Goal: Task Accomplishment & Management: Complete application form

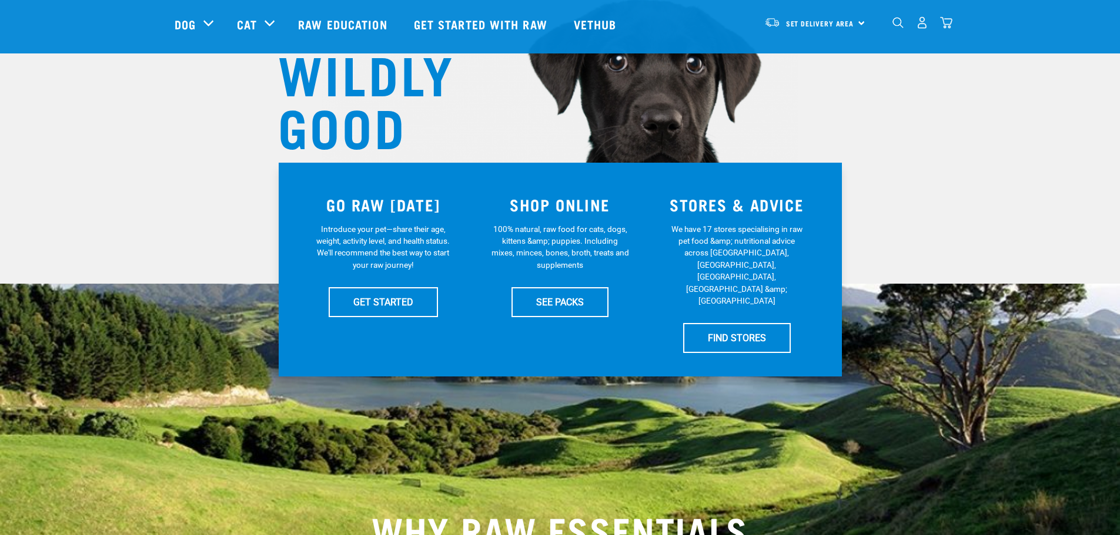
scroll to position [118, 0]
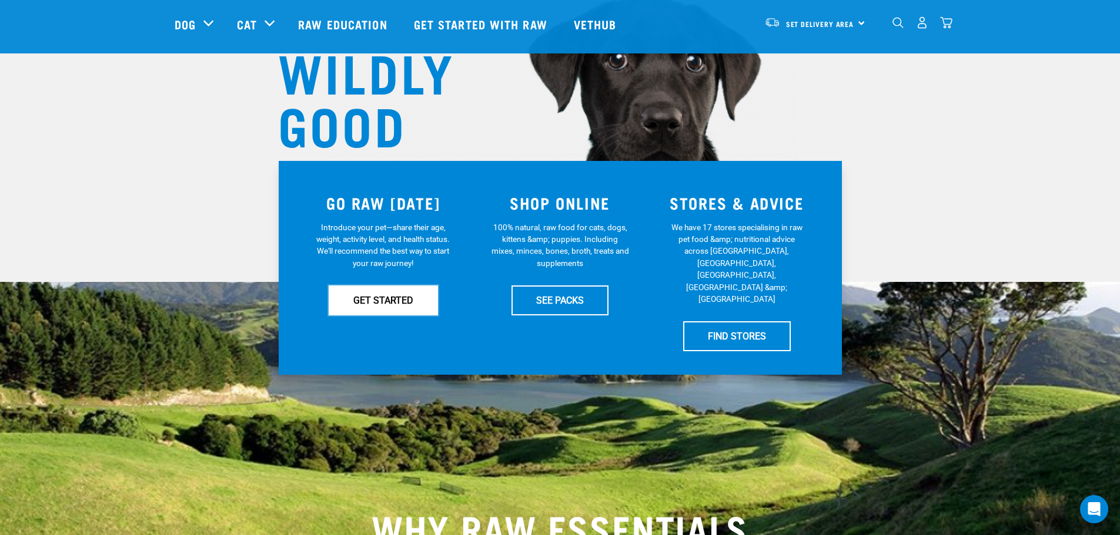
click at [380, 299] on link "GET STARTED" at bounding box center [383, 300] width 109 height 29
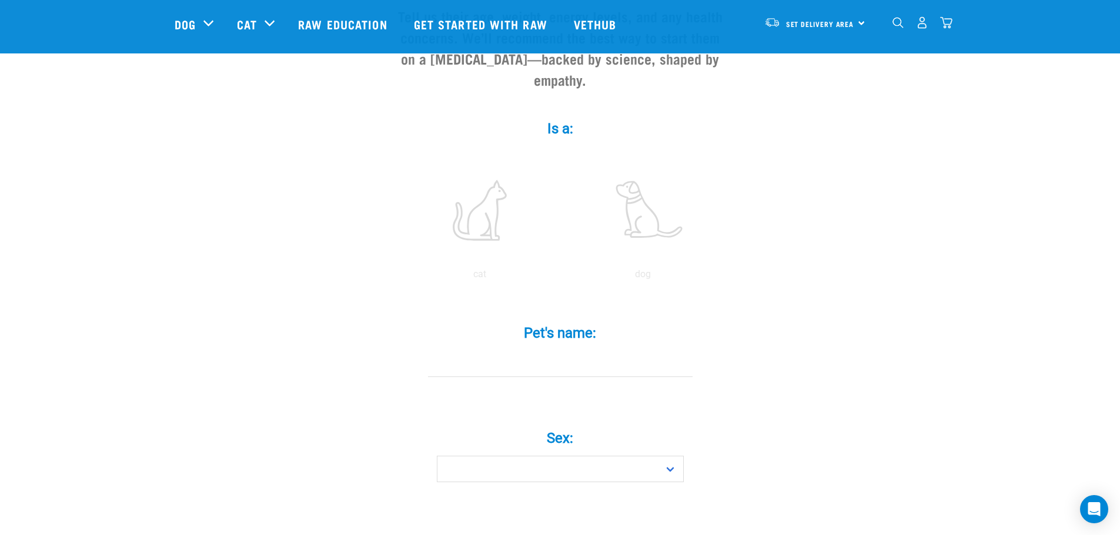
scroll to position [176, 0]
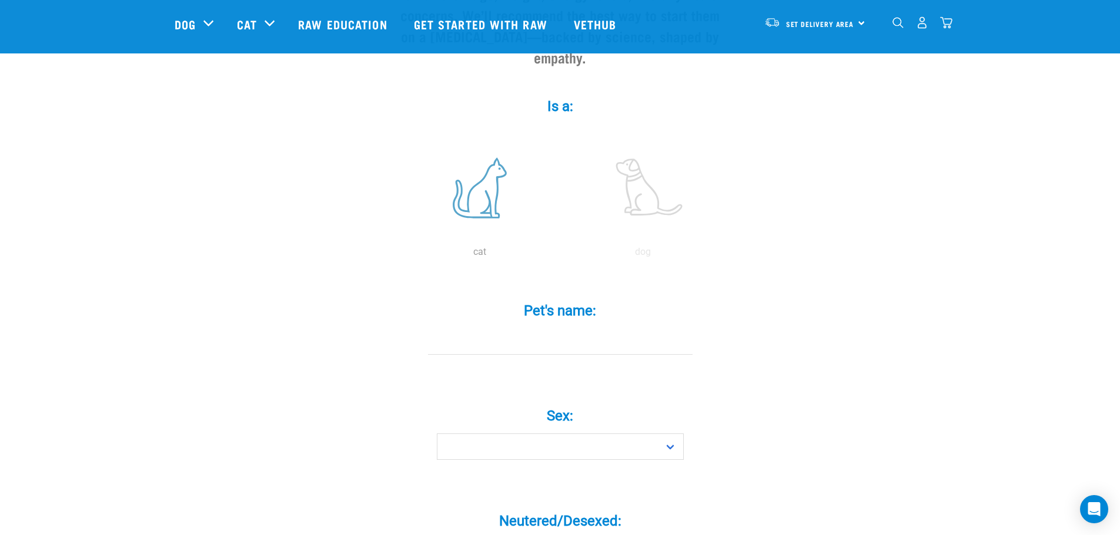
click at [477, 180] on label at bounding box center [479, 188] width 159 height 100
click at [398, 255] on input "radio" at bounding box center [398, 255] width 0 height 0
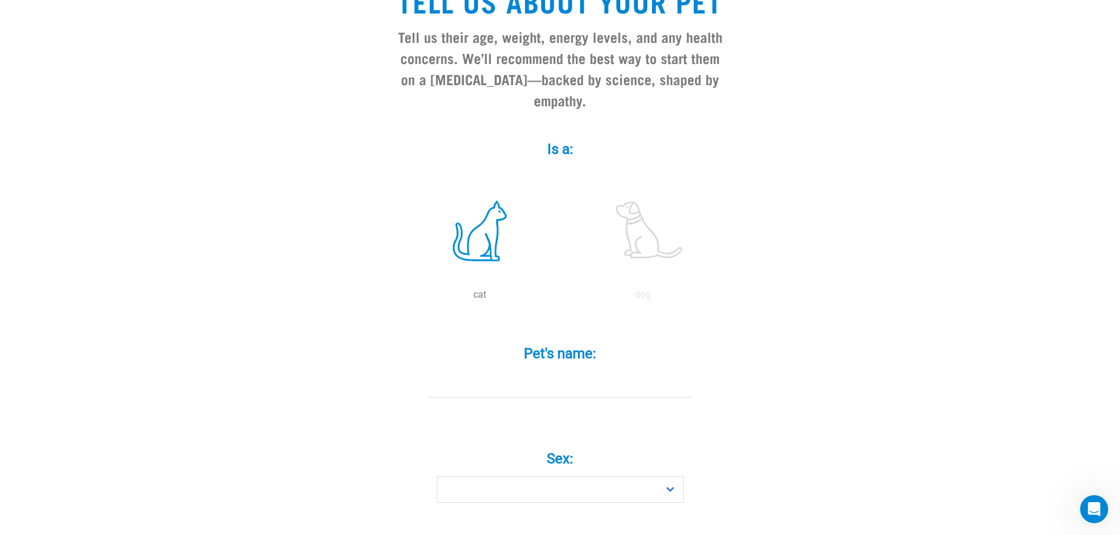
scroll to position [0, 0]
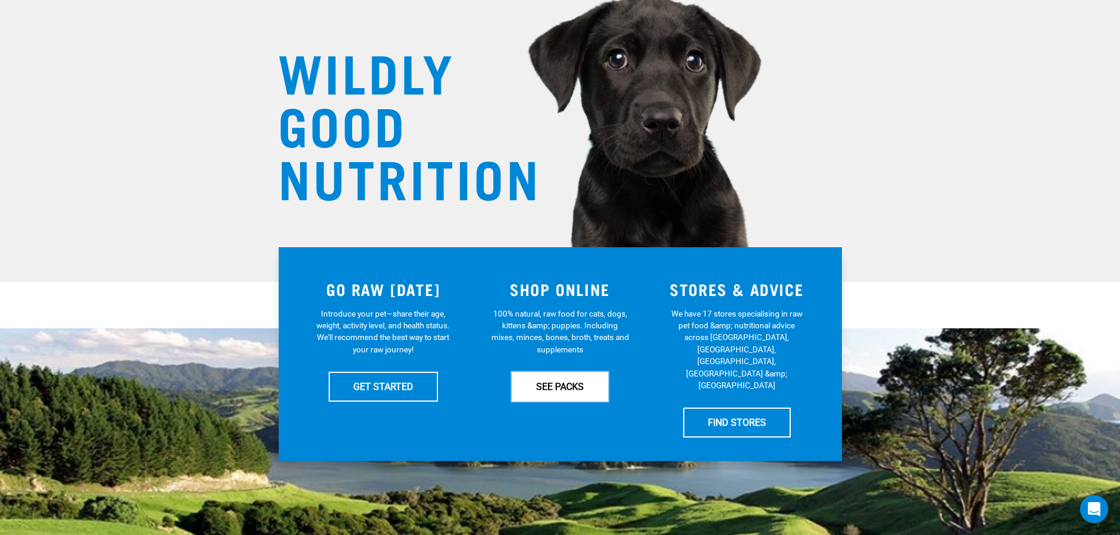
click at [567, 398] on link "SEE PACKS" at bounding box center [559, 386] width 97 height 29
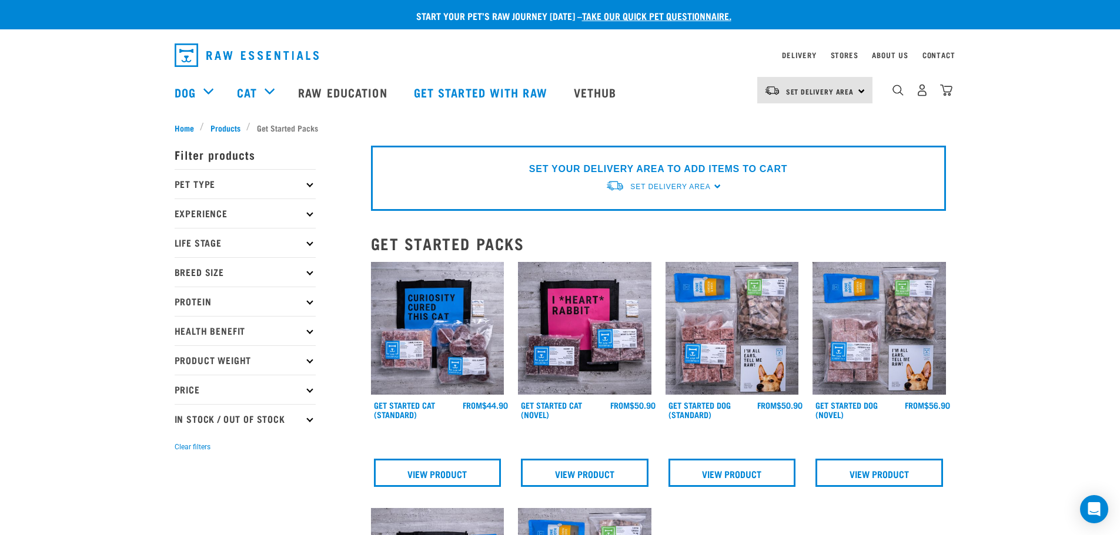
click at [312, 192] on p "Pet Type" at bounding box center [245, 183] width 141 height 29
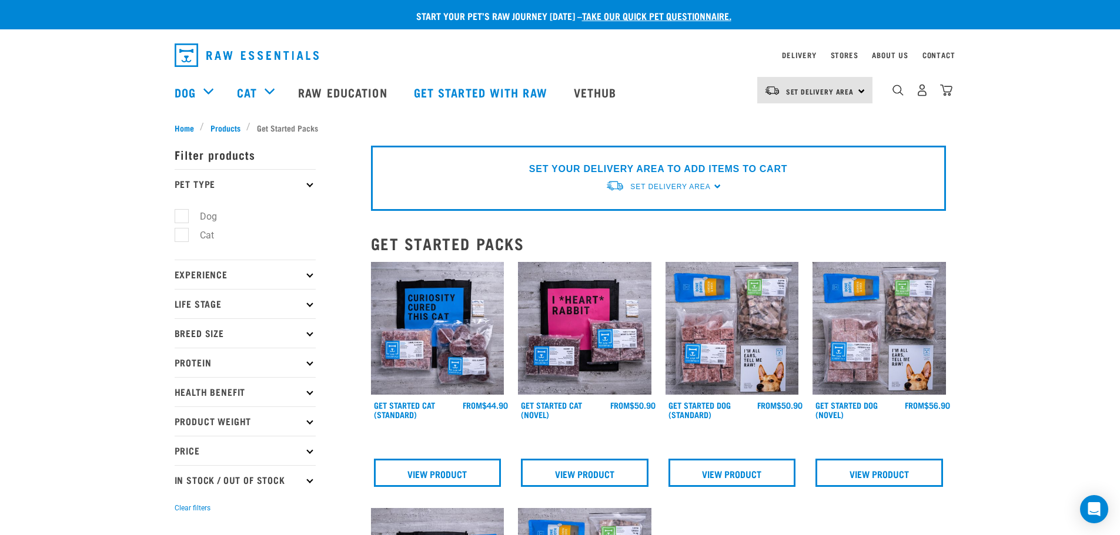
click at [181, 237] on label "Cat" at bounding box center [200, 235] width 38 height 15
click at [178, 237] on input "Cat" at bounding box center [179, 234] width 8 height 8
checkbox input "true"
click at [222, 275] on p "Experience" at bounding box center [245, 274] width 141 height 29
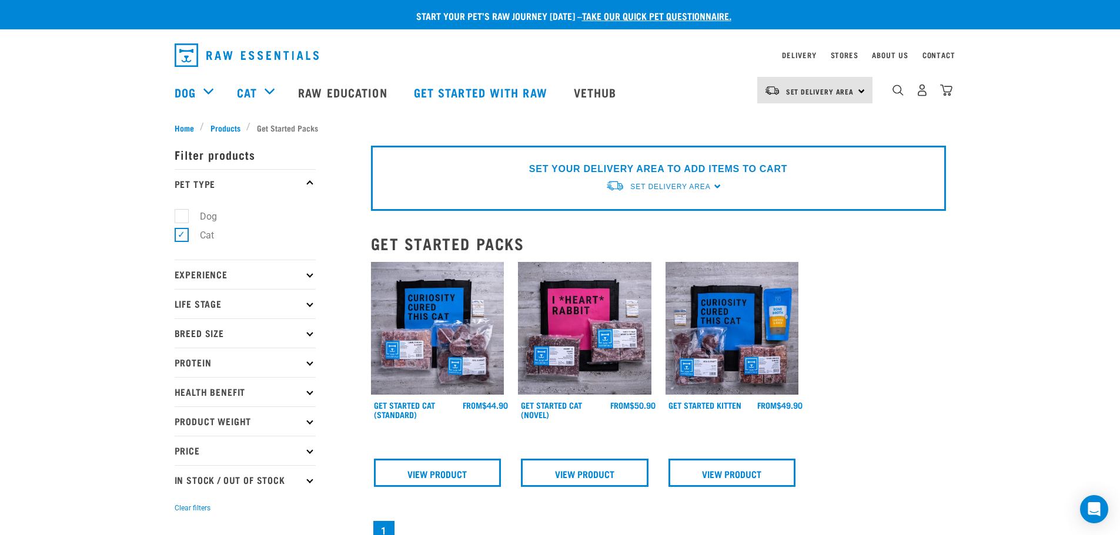
click at [222, 274] on p "Experience" at bounding box center [245, 274] width 141 height 29
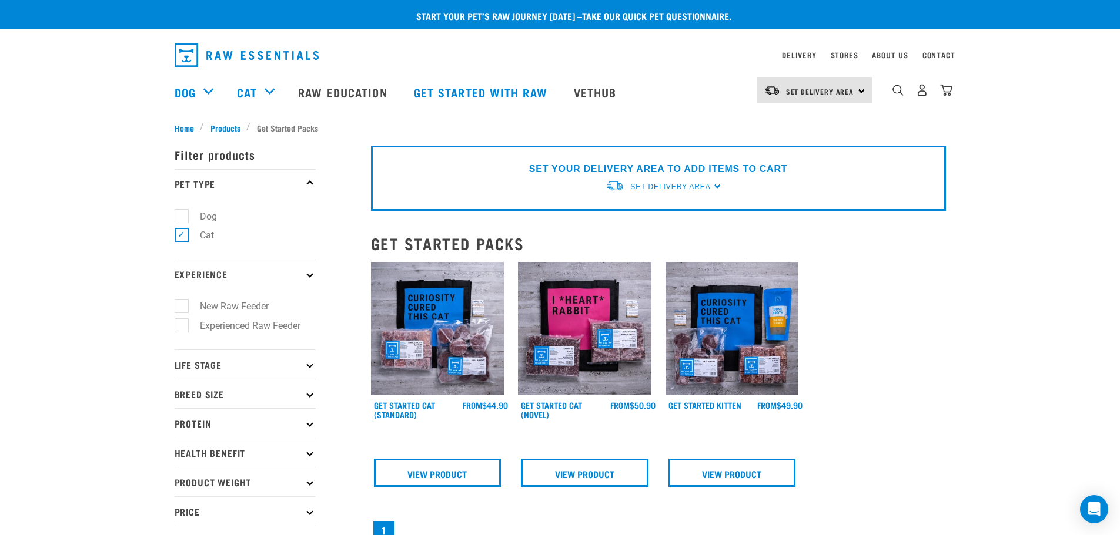
click at [222, 273] on p "Experience" at bounding box center [245, 274] width 141 height 29
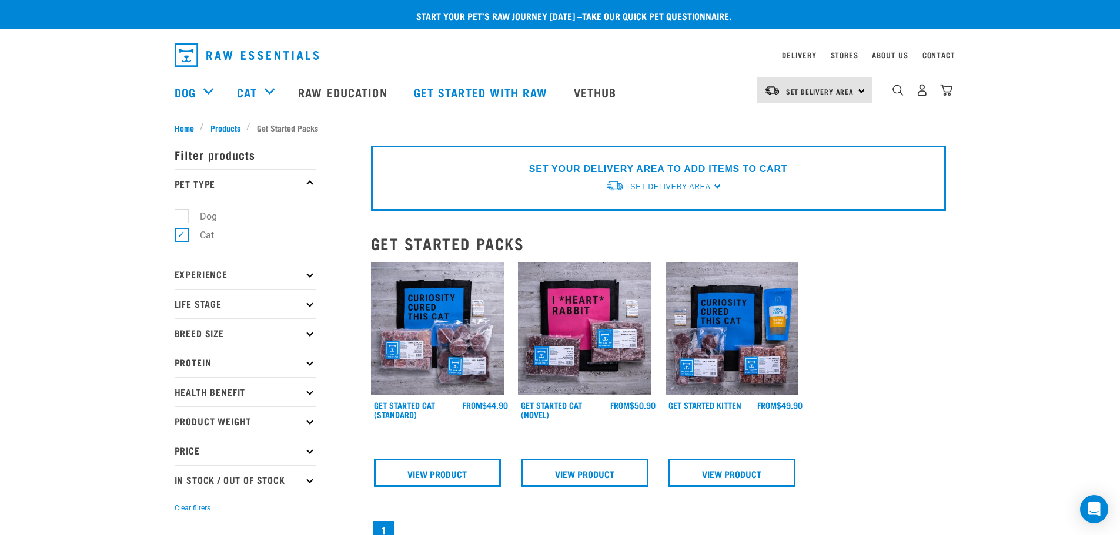
click at [212, 296] on p "Life Stage" at bounding box center [245, 303] width 141 height 29
click at [183, 340] on label "Cat" at bounding box center [200, 336] width 38 height 15
click at [182, 338] on input "Cat" at bounding box center [179, 334] width 8 height 8
checkbox input "true"
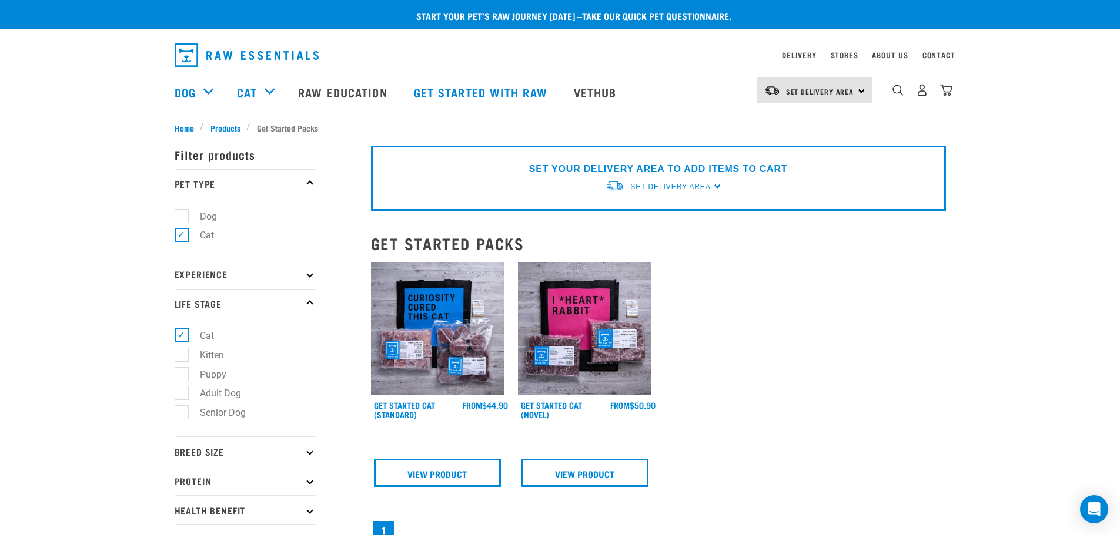
click at [217, 304] on p "Life Stage" at bounding box center [245, 303] width 141 height 29
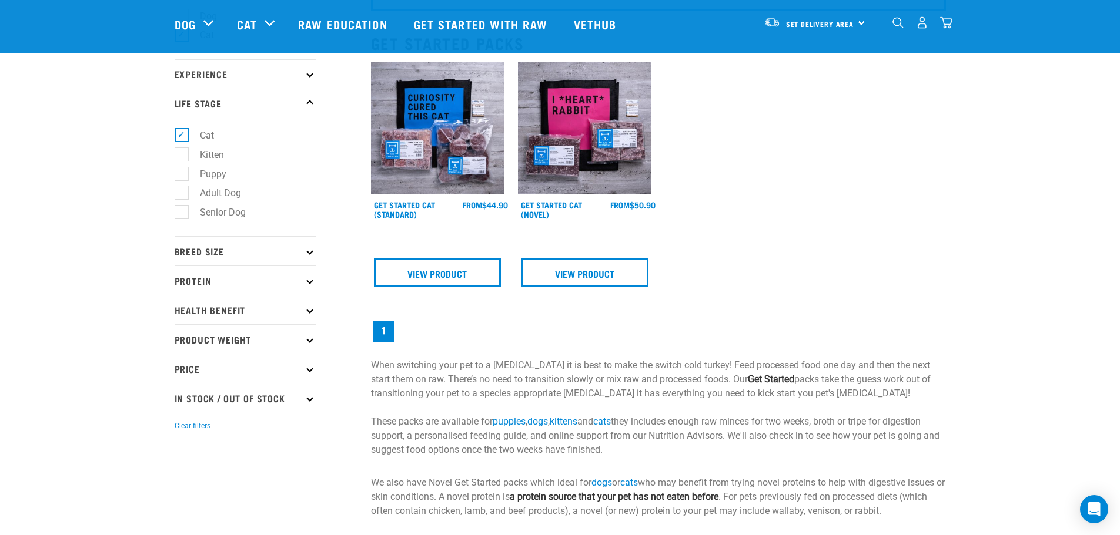
scroll to position [100, 0]
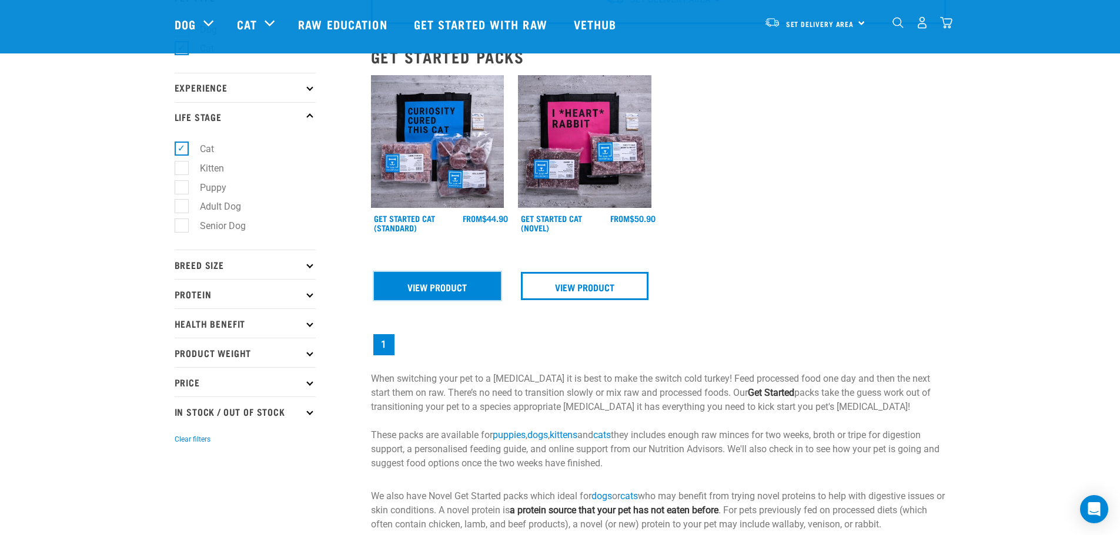
click at [429, 293] on link "View Product" at bounding box center [438, 286] width 128 height 28
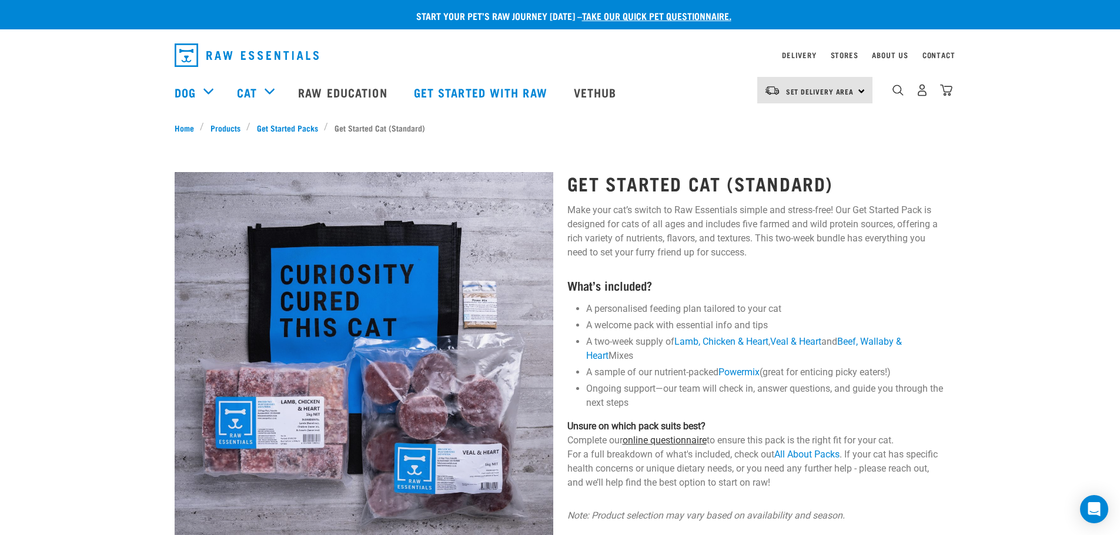
click at [669, 444] on link "online questionnaire" at bounding box center [664, 440] width 84 height 11
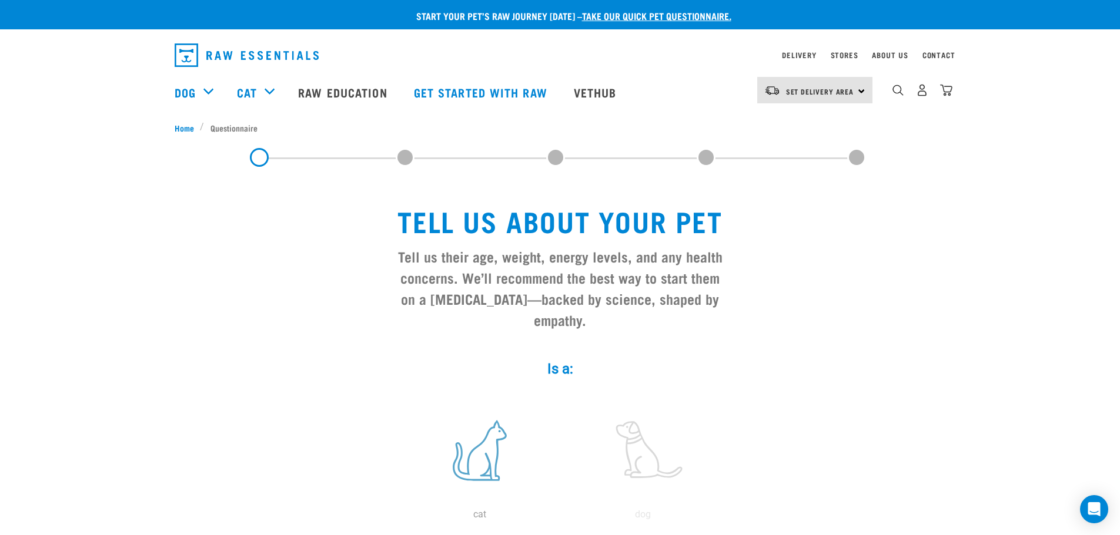
click at [482, 439] on label at bounding box center [479, 451] width 159 height 100
click at [398, 518] on input "radio" at bounding box center [398, 518] width 0 height 0
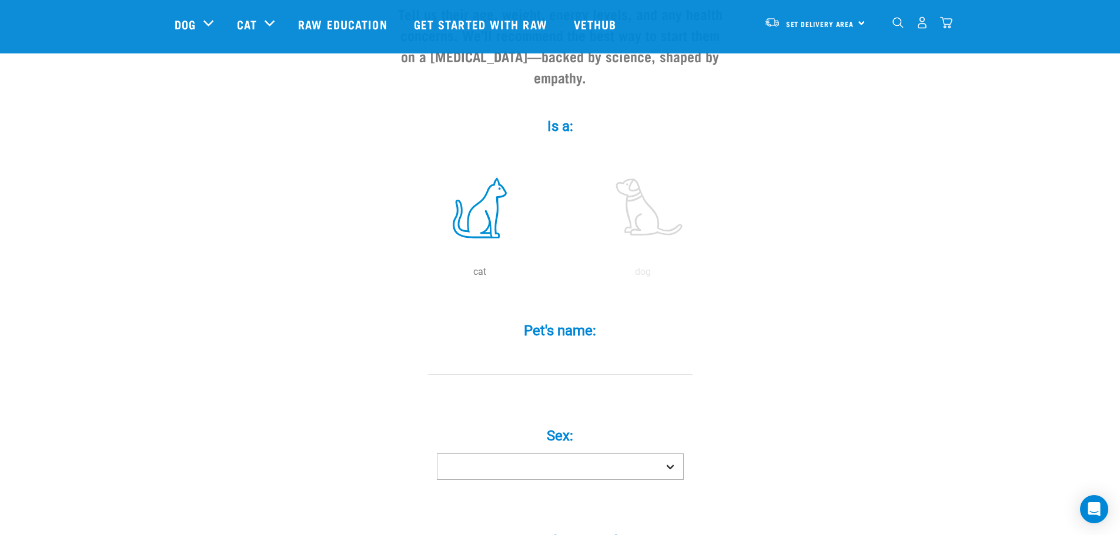
scroll to position [176, 0]
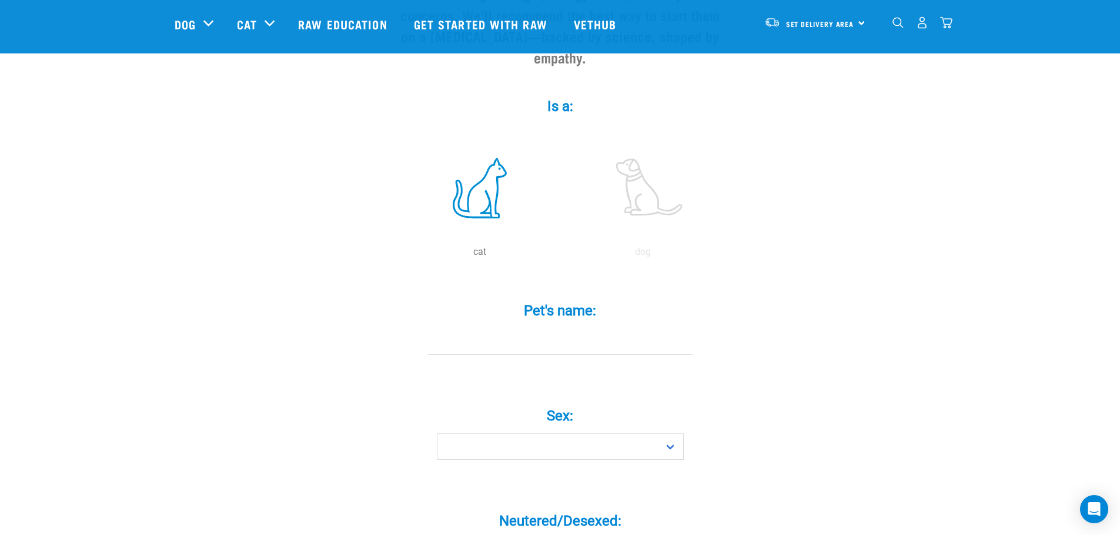
click at [516, 329] on input "Pet's name: *" at bounding box center [560, 342] width 264 height 26
type input "Sugar"
click at [566, 434] on select "Boy Girl" at bounding box center [560, 447] width 247 height 26
select select "girl"
click at [437, 434] on select "Boy Girl" at bounding box center [560, 447] width 247 height 26
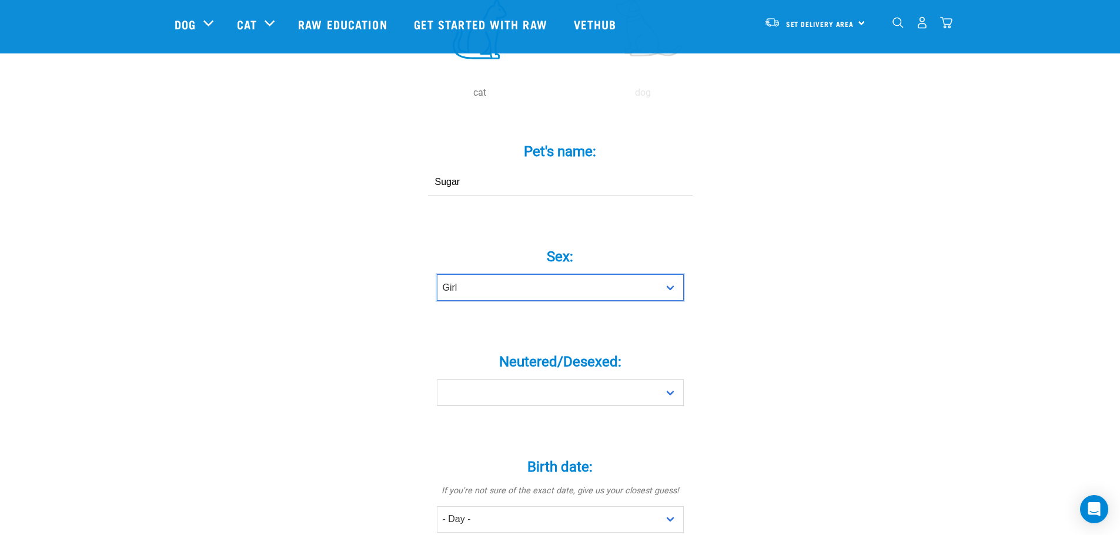
scroll to position [353, 0]
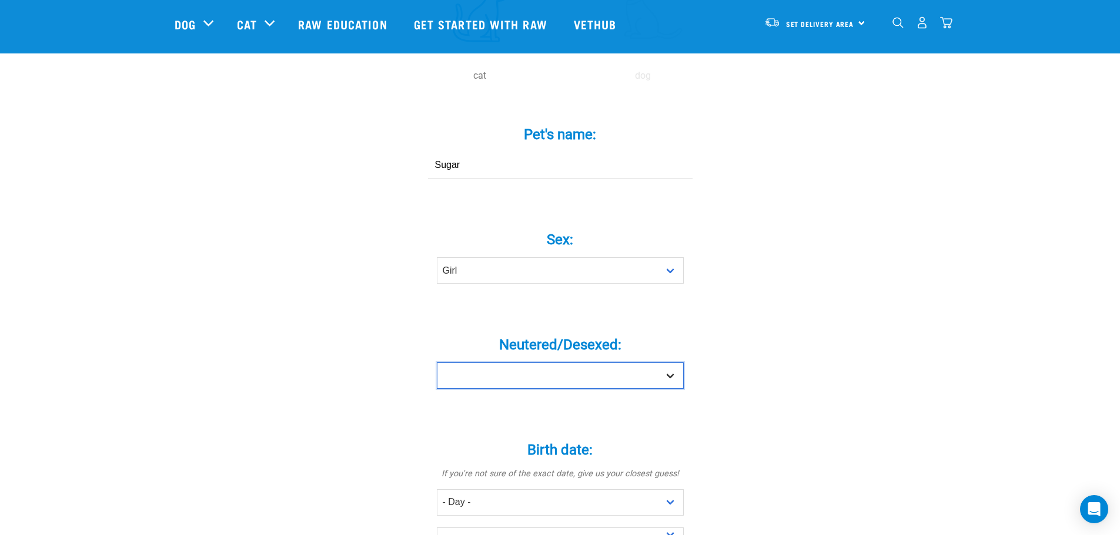
click at [525, 363] on select "Yes No" at bounding box center [560, 376] width 247 height 26
select select "yes"
click at [437, 363] on select "Yes No" at bounding box center [560, 376] width 247 height 26
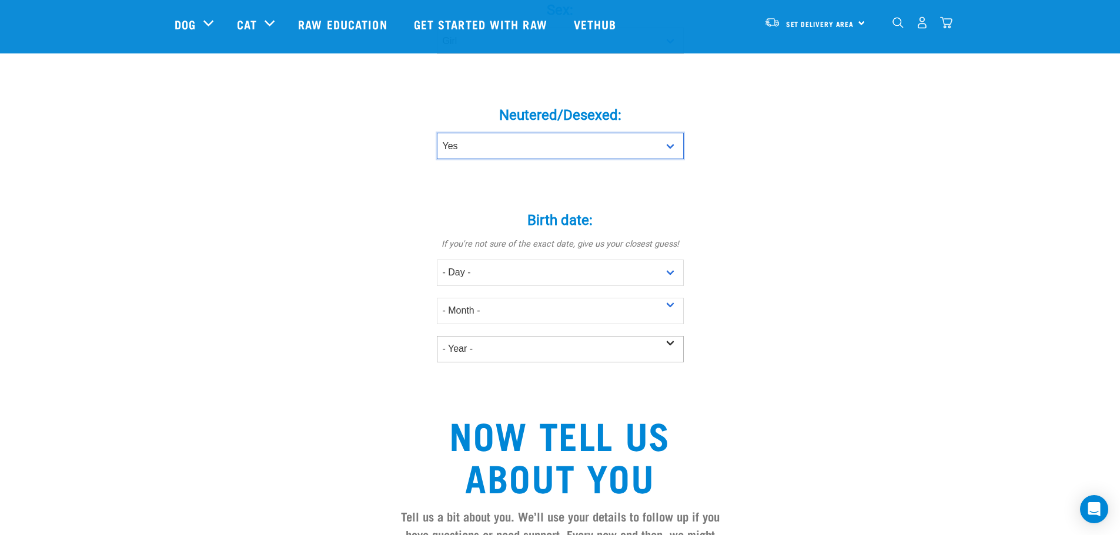
scroll to position [588, 0]
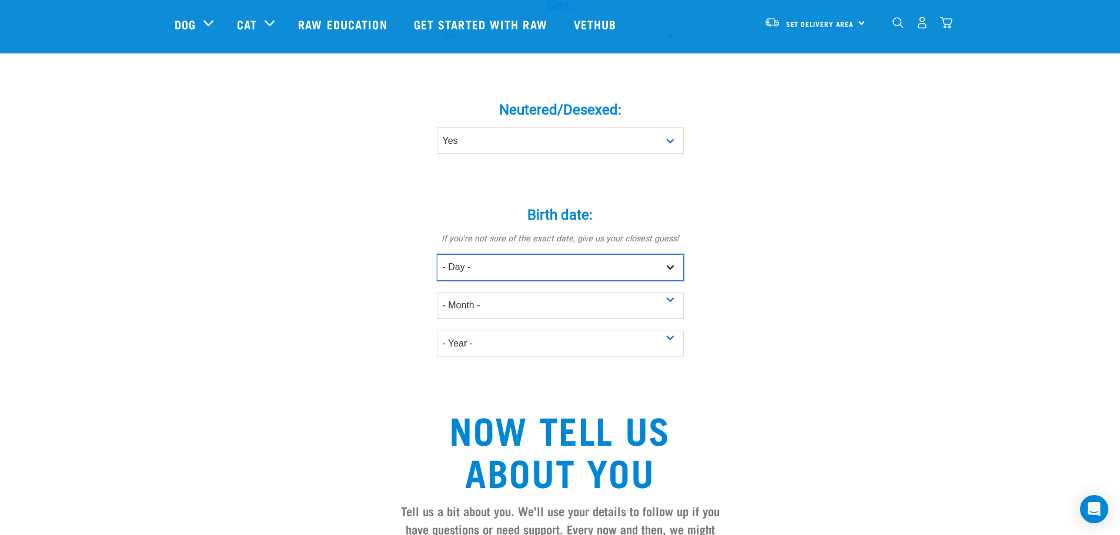
click at [671, 254] on select "- Day - 1 2 3 4 5 6 7 8 9 10 11 12 13 14 15 16 17 18 19 20 21 22 23 24 25 26 27" at bounding box center [560, 267] width 247 height 26
select select "10"
click at [437, 254] on select "- Day - 1 2 3 4 5 6 7 8 9 10 11 12 13 14 15 16 17 18 19 20 21 22 23 24 25 26 27" at bounding box center [560, 267] width 247 height 26
click at [672, 293] on select "- Month - January February March April May June July August September October N…" at bounding box center [560, 306] width 247 height 26
select select "November"
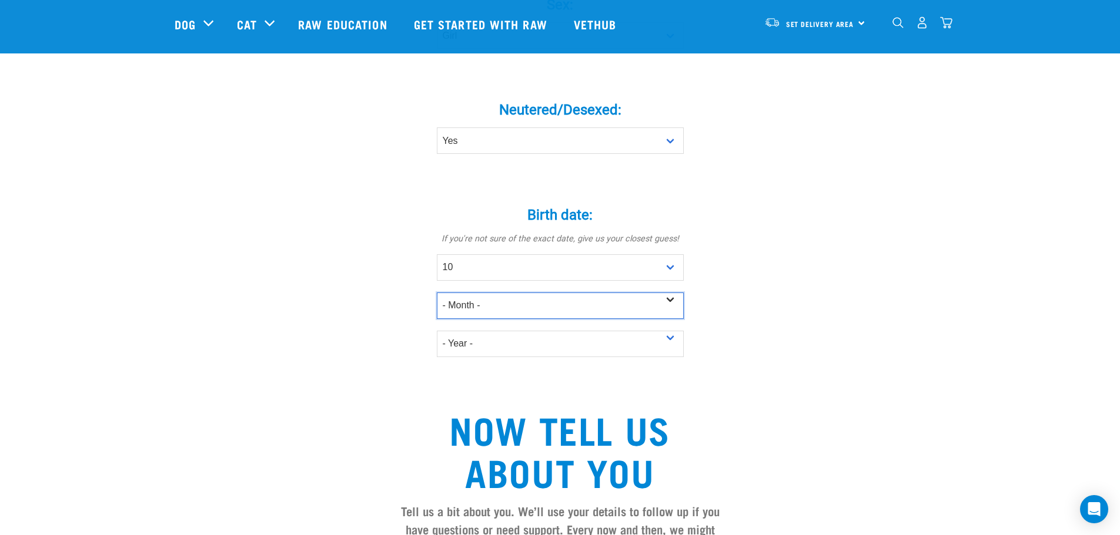
click at [437, 293] on select "- Month - January February March April May June July August September October N…" at bounding box center [560, 306] width 247 height 26
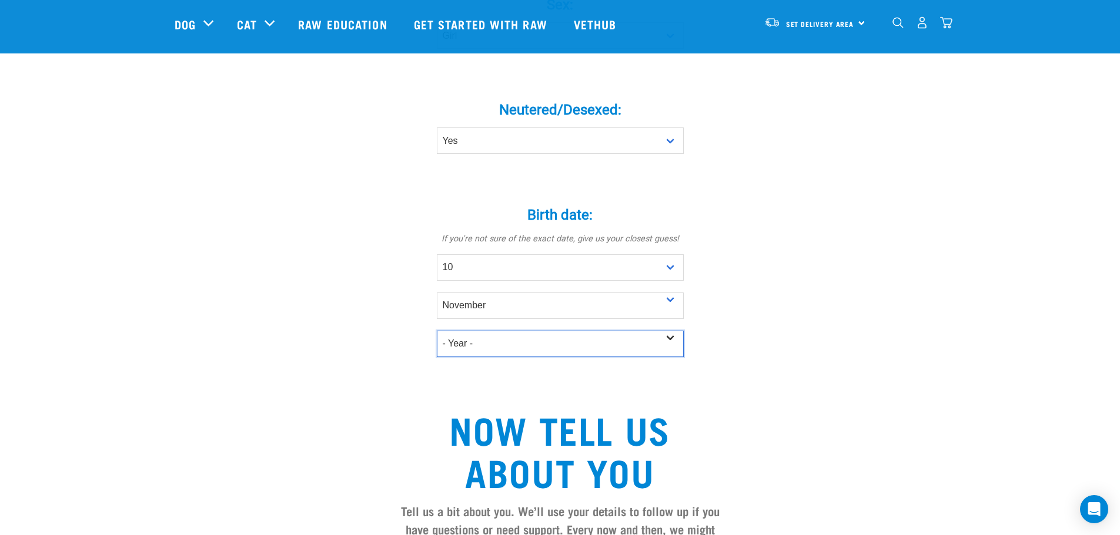
click at [678, 331] on select "- Year - 2025 2024 2023 2022 2021 2020 2019 2018 2017 2016 2015 2014 2013 2012" at bounding box center [560, 344] width 247 height 26
select select "2023"
click at [437, 331] on select "- Year - 2025 2024 2023 2022 2021 2020 2019 2018 2017 2016 2015 2014 2013 2012" at bounding box center [560, 344] width 247 height 26
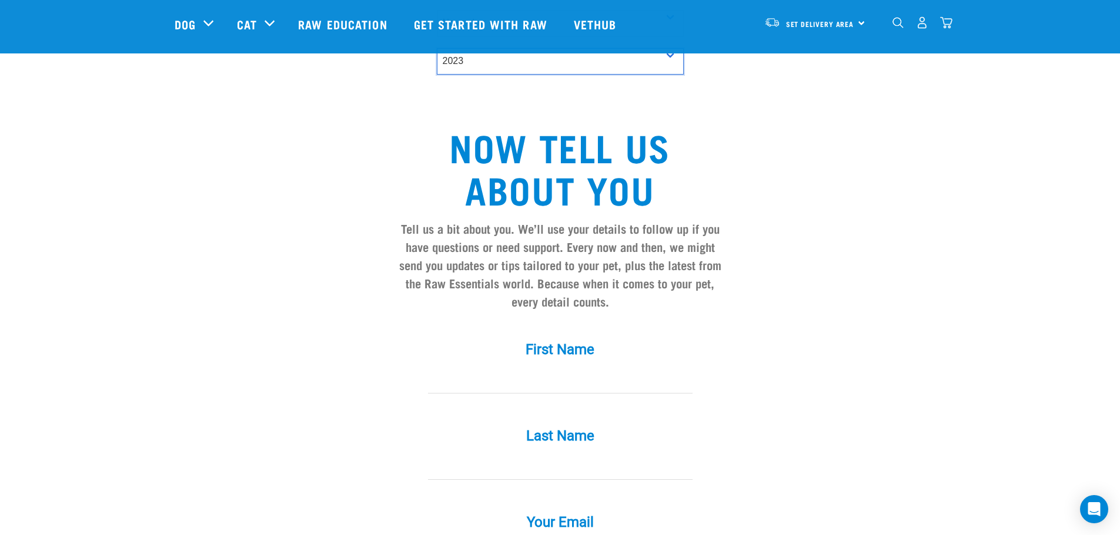
scroll to position [882, 0]
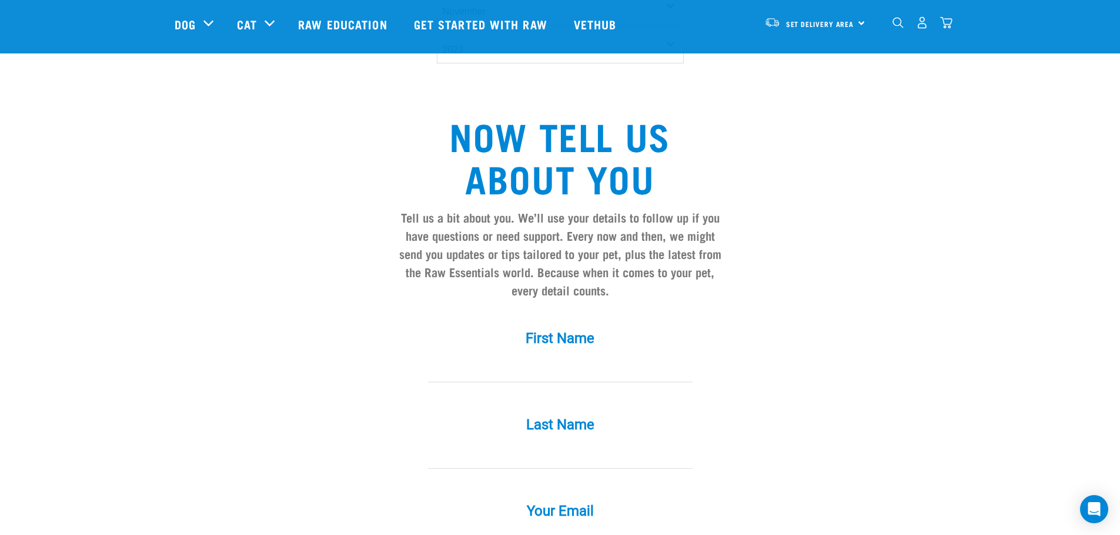
click at [498, 356] on input "First Name *" at bounding box center [560, 369] width 264 height 26
type input "Paul"
type input "Edwards"
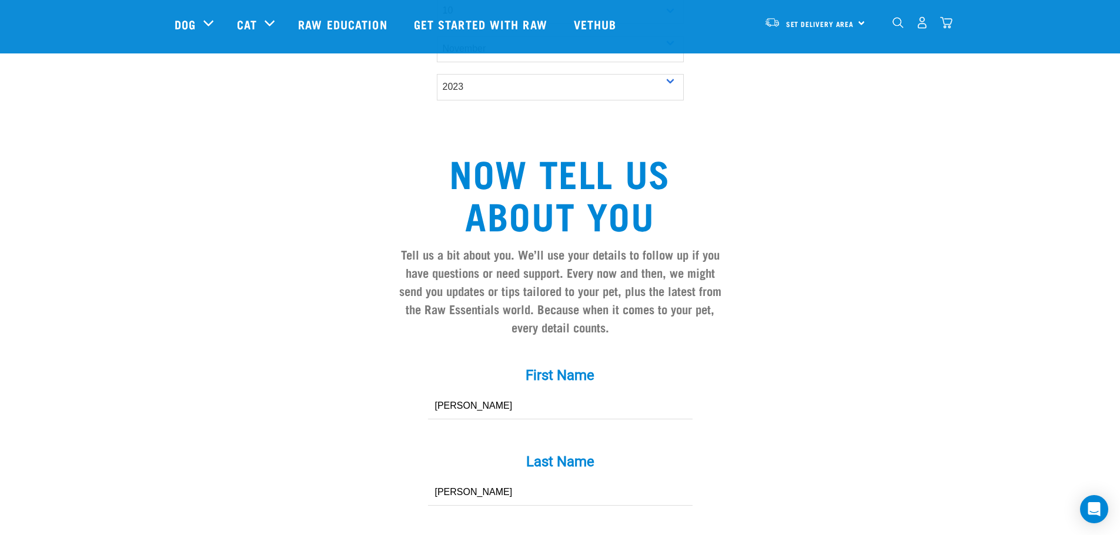
scroll to position [940, 0]
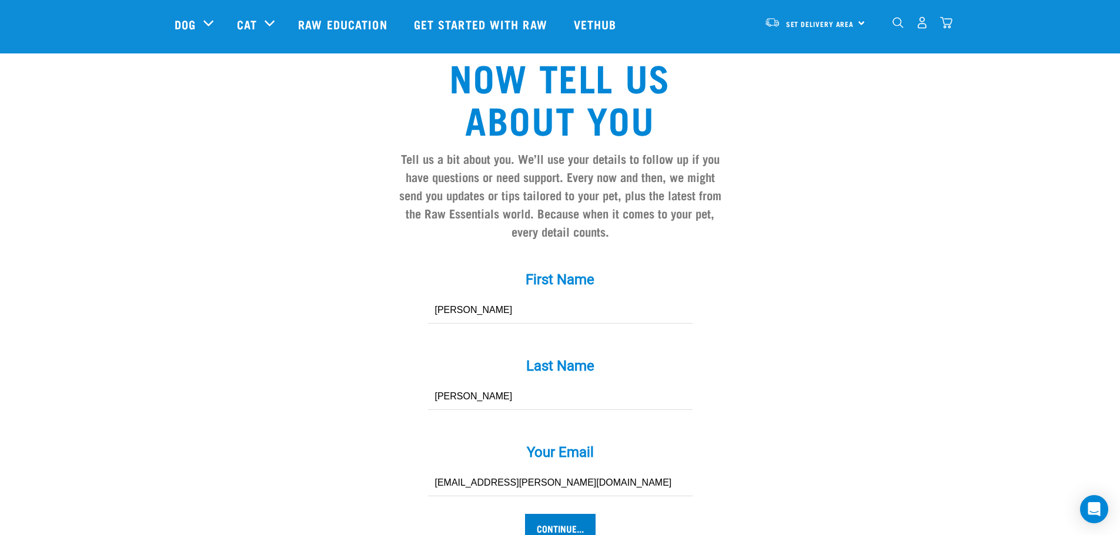
type input "paulie.edwards@gmail.com"
click at [562, 514] on input "Continue..." at bounding box center [560, 528] width 71 height 28
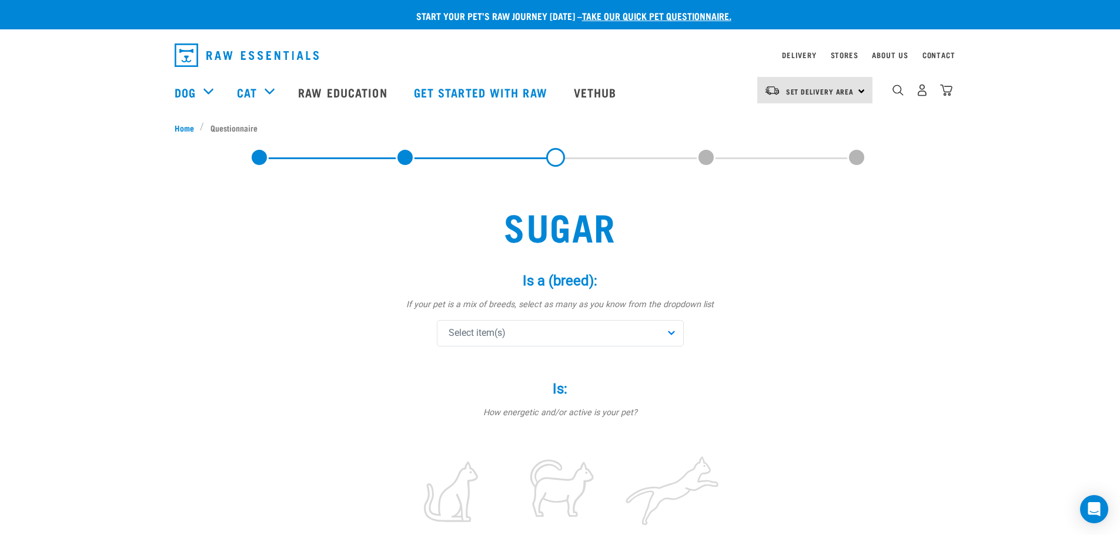
click at [673, 338] on div "Select item(s)" at bounding box center [560, 333] width 247 height 26
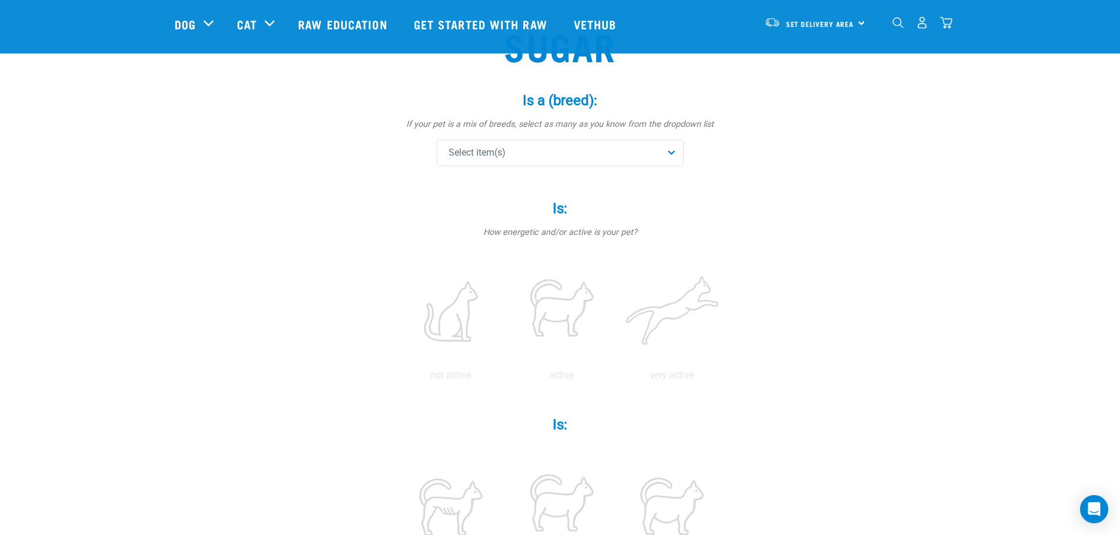
scroll to position [176, 0]
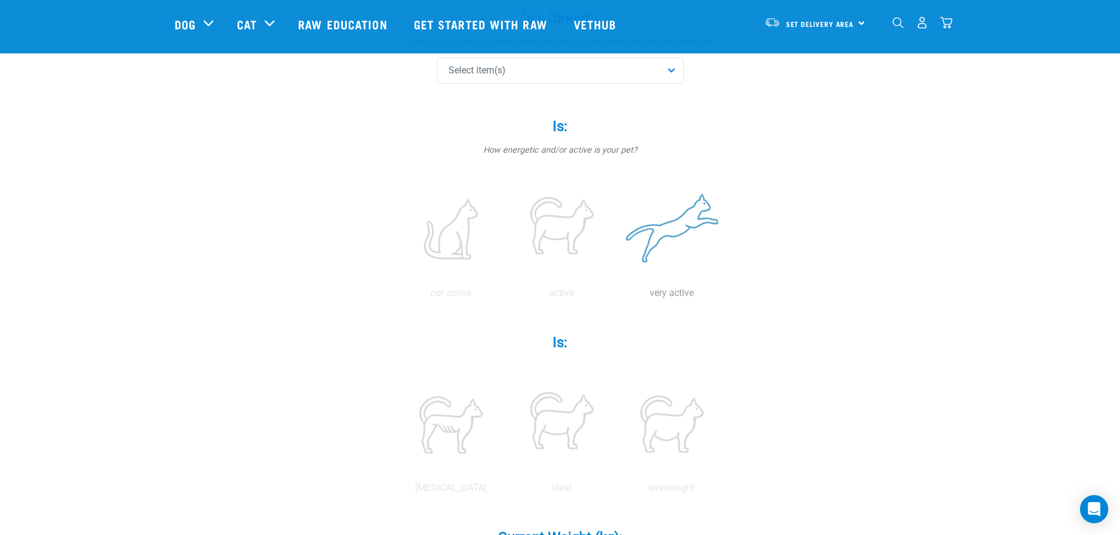
click at [668, 232] on label at bounding box center [672, 229] width 106 height 100
click at [616, 296] on input "radio" at bounding box center [616, 296] width 0 height 0
click at [551, 421] on label at bounding box center [561, 424] width 106 height 100
click at [506, 491] on input "radio" at bounding box center [506, 491] width 0 height 0
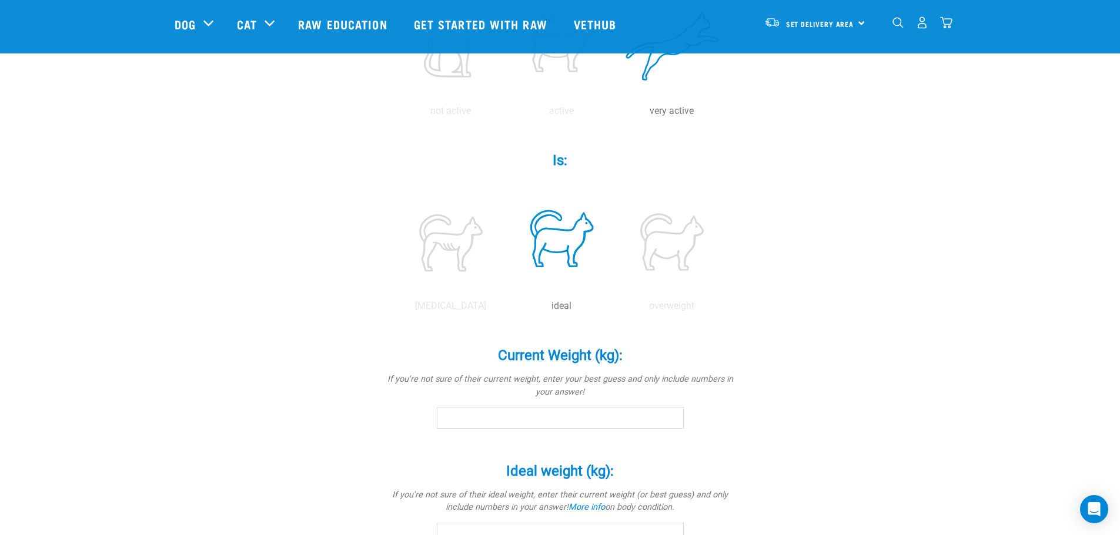
scroll to position [411, 0]
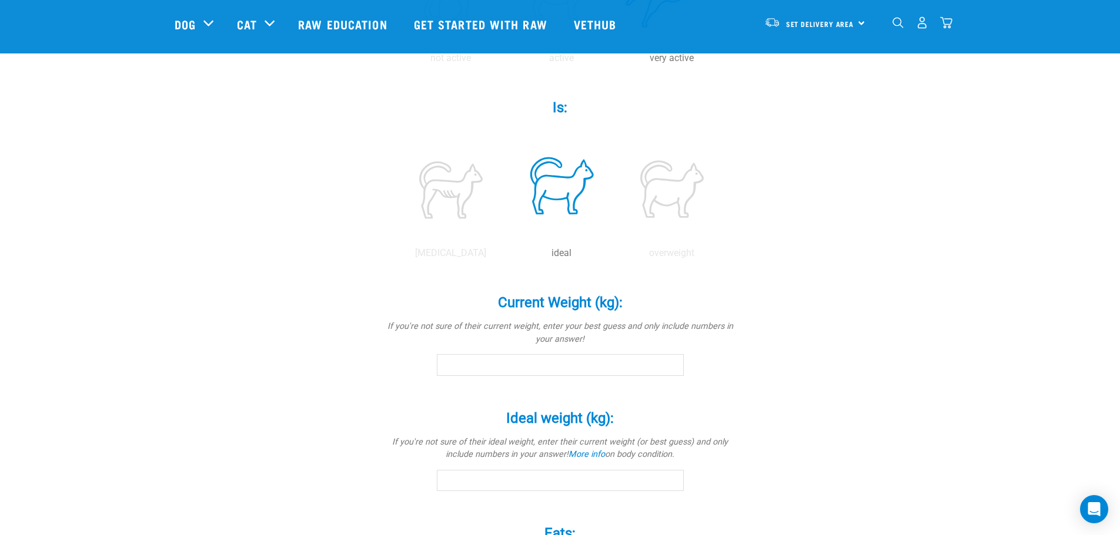
click at [512, 364] on input "Current Weight (kg): *" at bounding box center [560, 364] width 247 height 21
type input "3.5"
click at [531, 483] on input "Ideal weight (kg): *" at bounding box center [560, 480] width 247 height 21
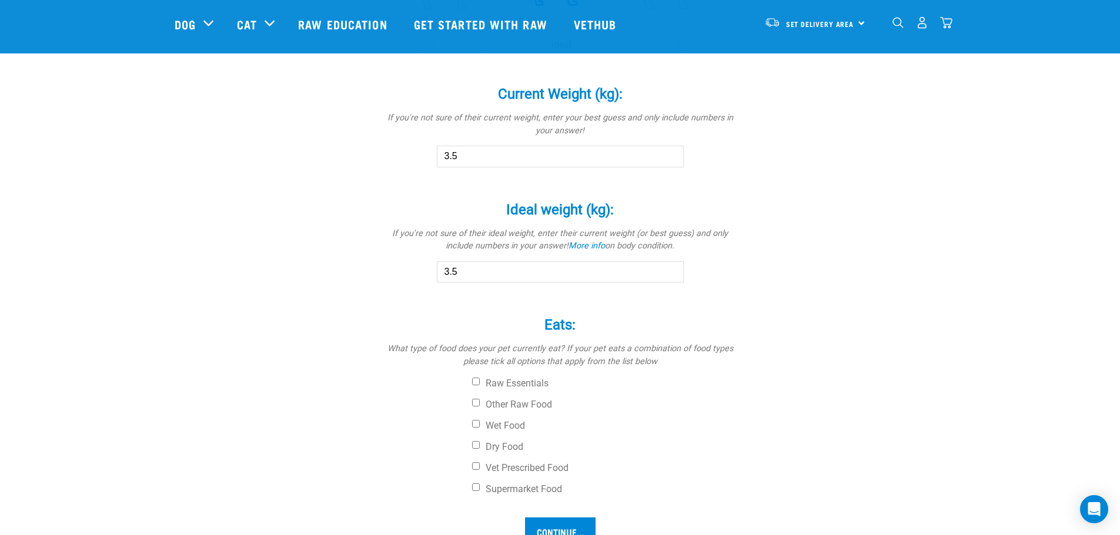
scroll to position [646, 0]
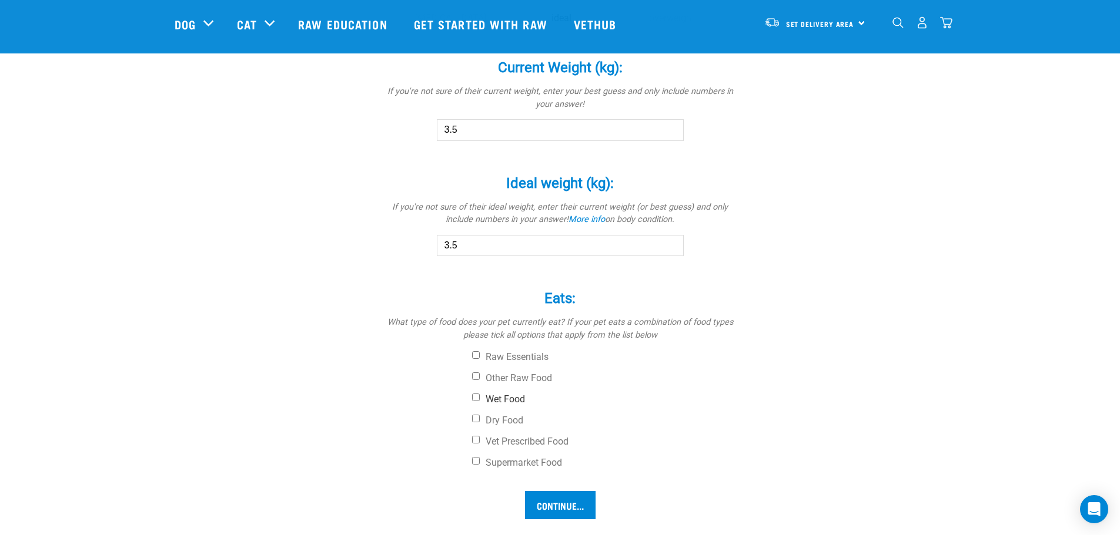
type input "3.5"
click at [473, 397] on input "Wet Food" at bounding box center [476, 398] width 8 height 8
checkbox input "true"
click at [477, 419] on input "Dry Food" at bounding box center [476, 419] width 8 height 8
checkbox input "true"
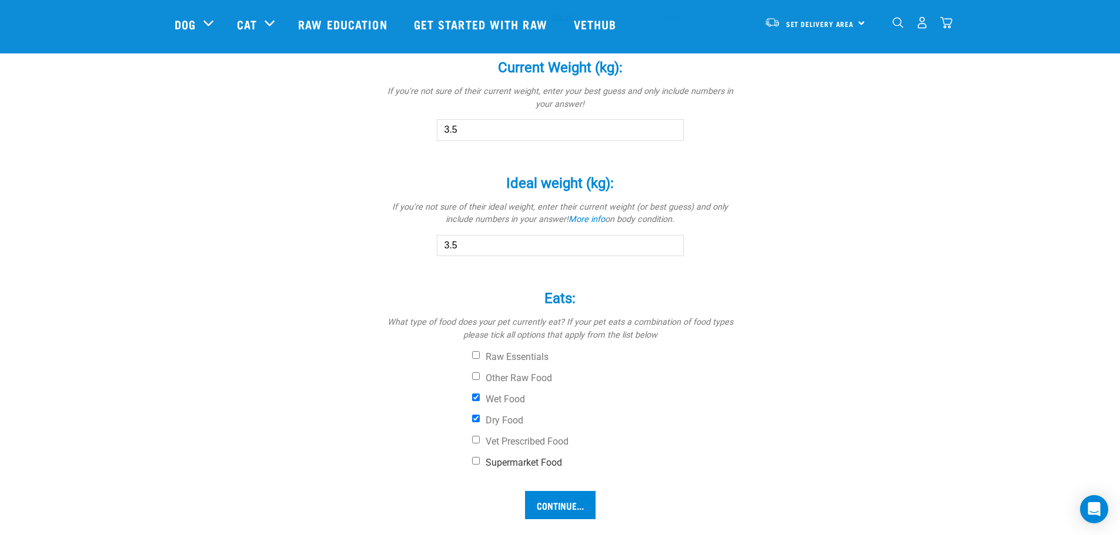
click at [475, 459] on input "Supermarket Food" at bounding box center [476, 461] width 8 height 8
checkbox input "true"
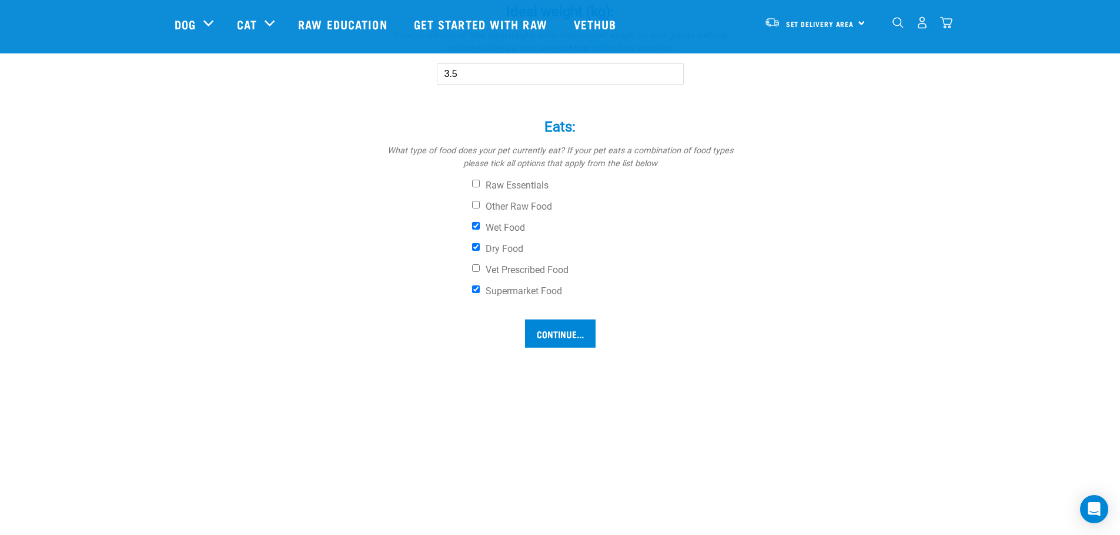
scroll to position [823, 0]
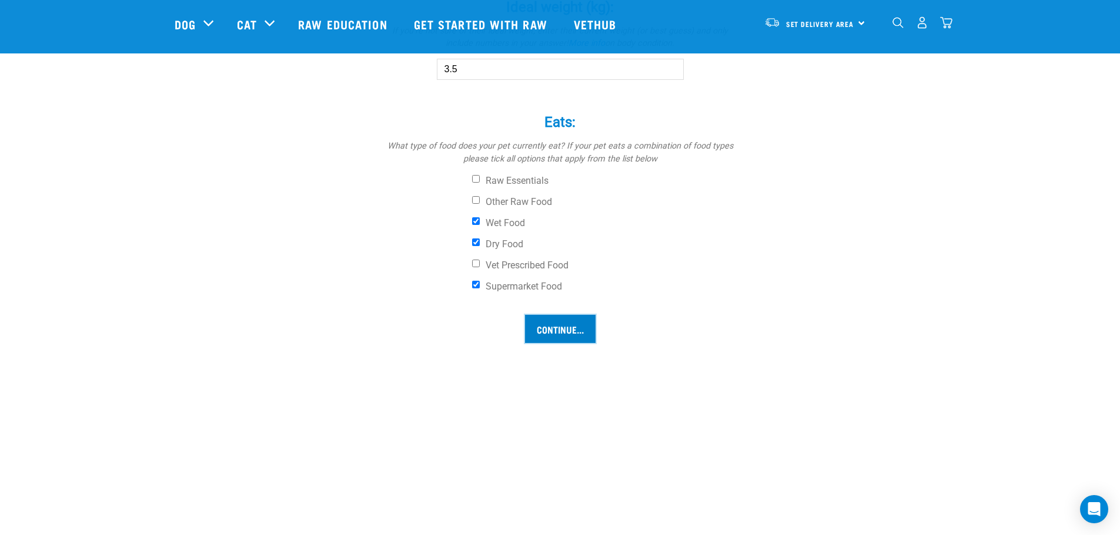
click at [548, 334] on input "Continue..." at bounding box center [560, 329] width 71 height 28
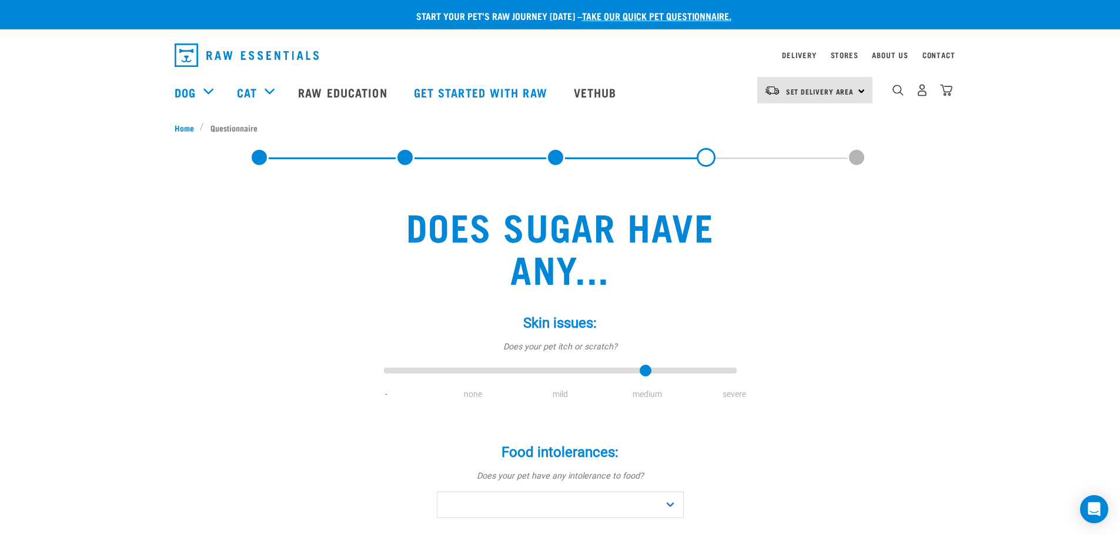
type input "3"
click at [651, 373] on input "range" at bounding box center [560, 371] width 353 height 16
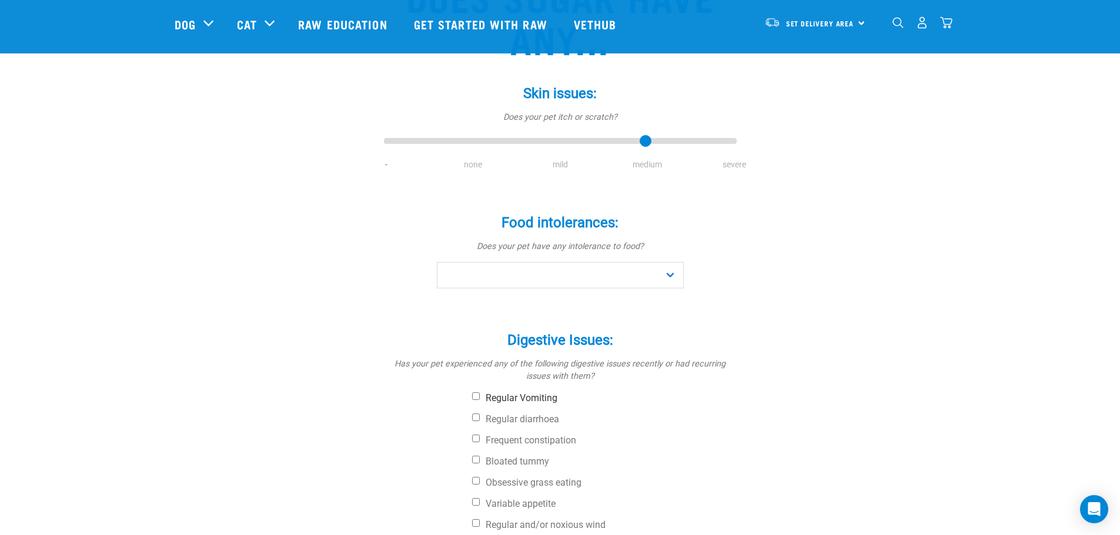
scroll to position [176, 0]
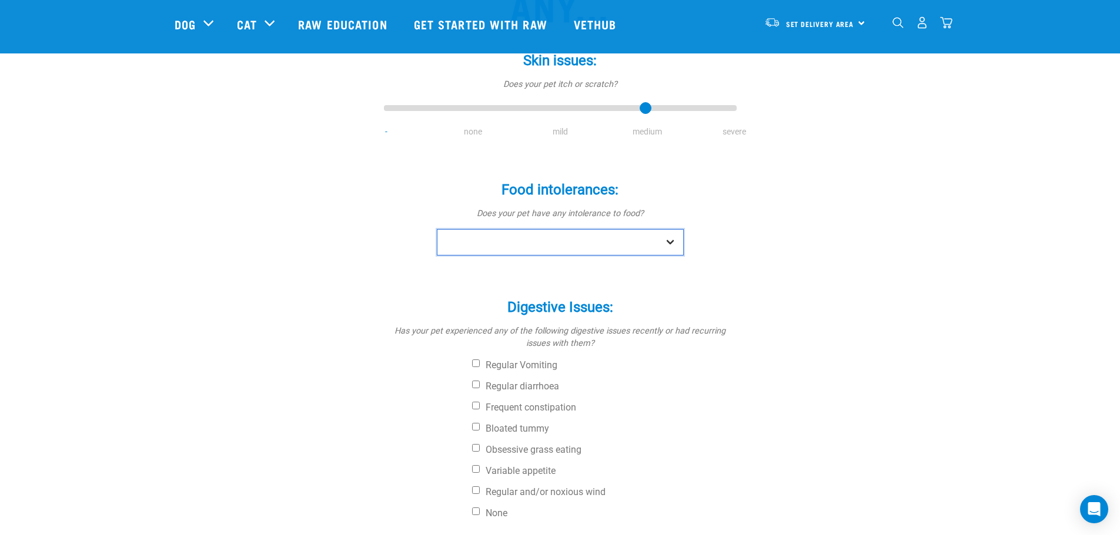
click at [667, 243] on select "No Yes" at bounding box center [560, 242] width 247 height 26
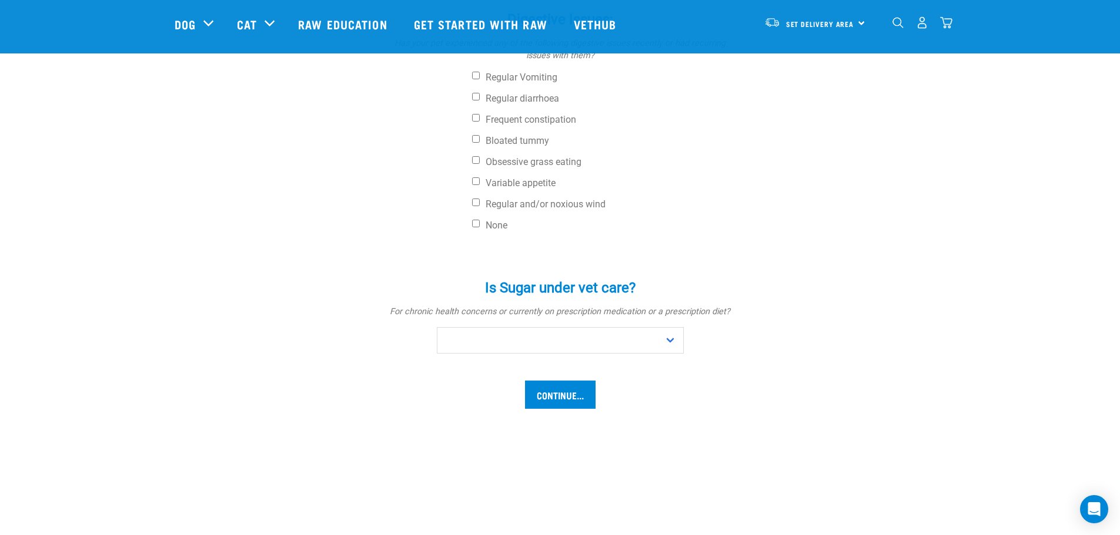
scroll to position [470, 0]
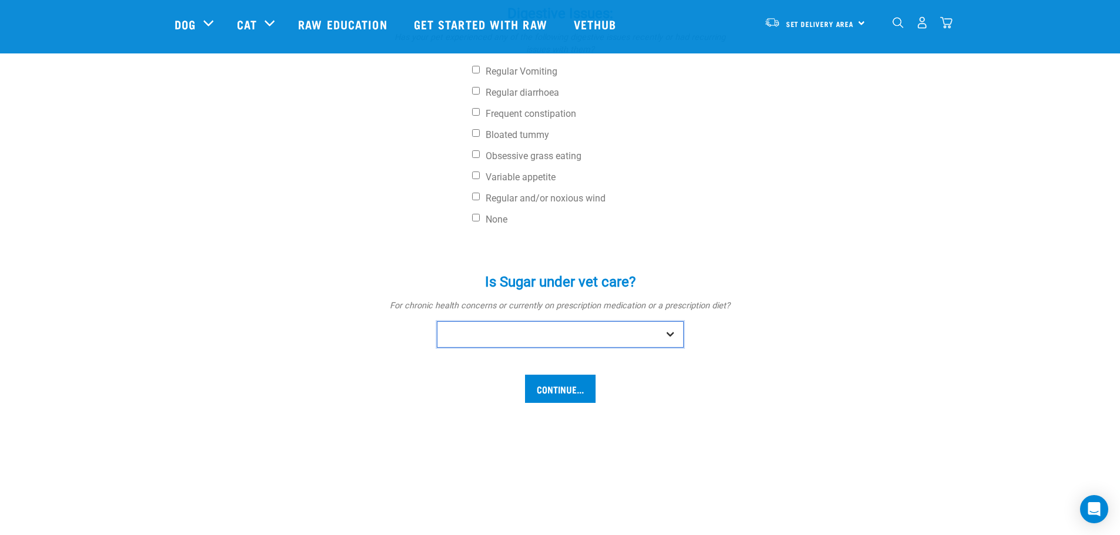
click at [668, 333] on select "No Yes" at bounding box center [560, 334] width 247 height 26
select select "no"
click at [437, 321] on select "No Yes" at bounding box center [560, 334] width 247 height 26
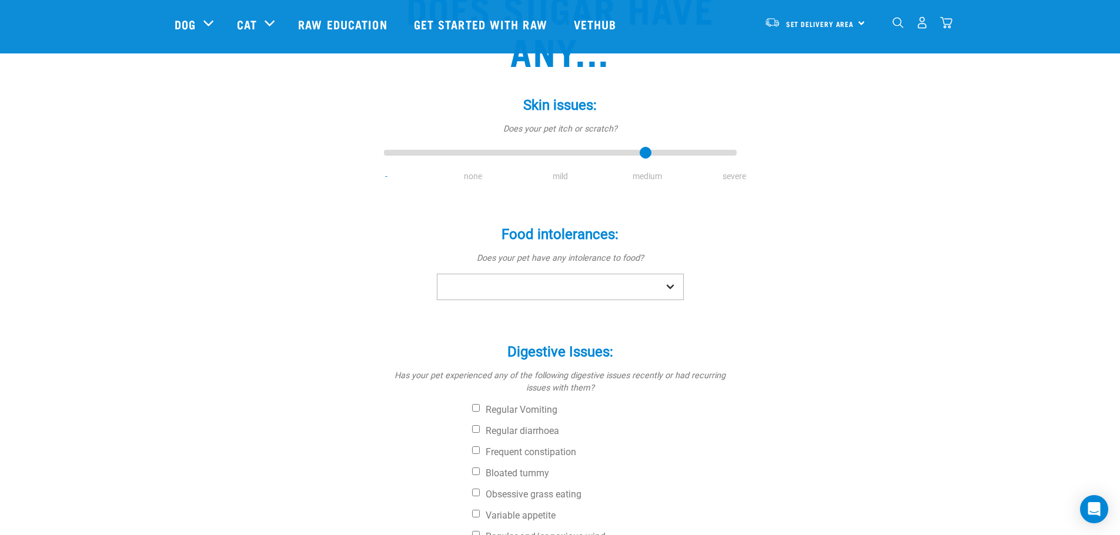
scroll to position [118, 0]
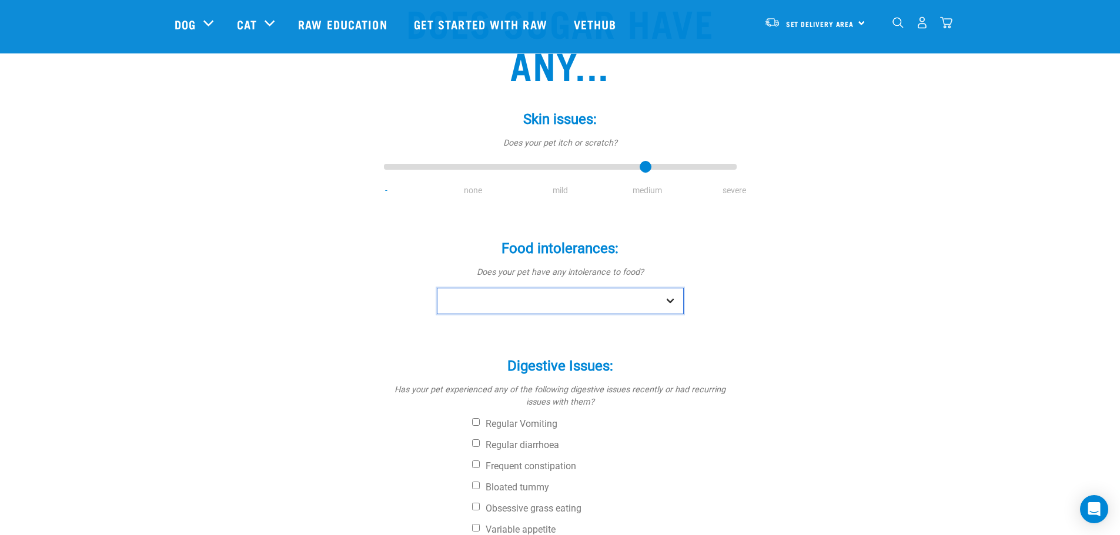
click at [671, 300] on select "No Yes" at bounding box center [560, 301] width 247 height 26
select select "yes"
click at [437, 288] on select "No Yes" at bounding box center [560, 301] width 247 height 26
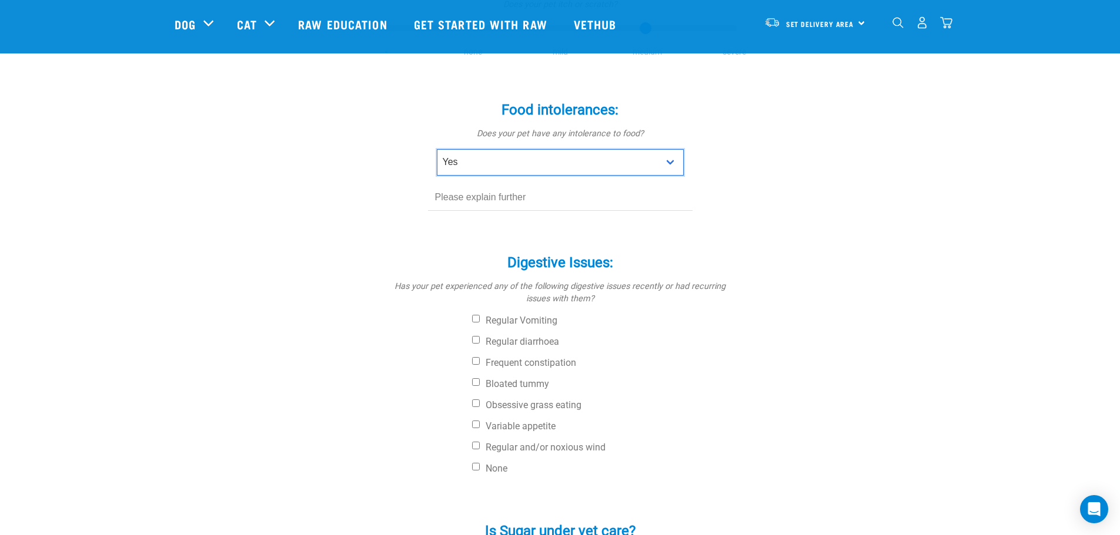
scroll to position [294, 0]
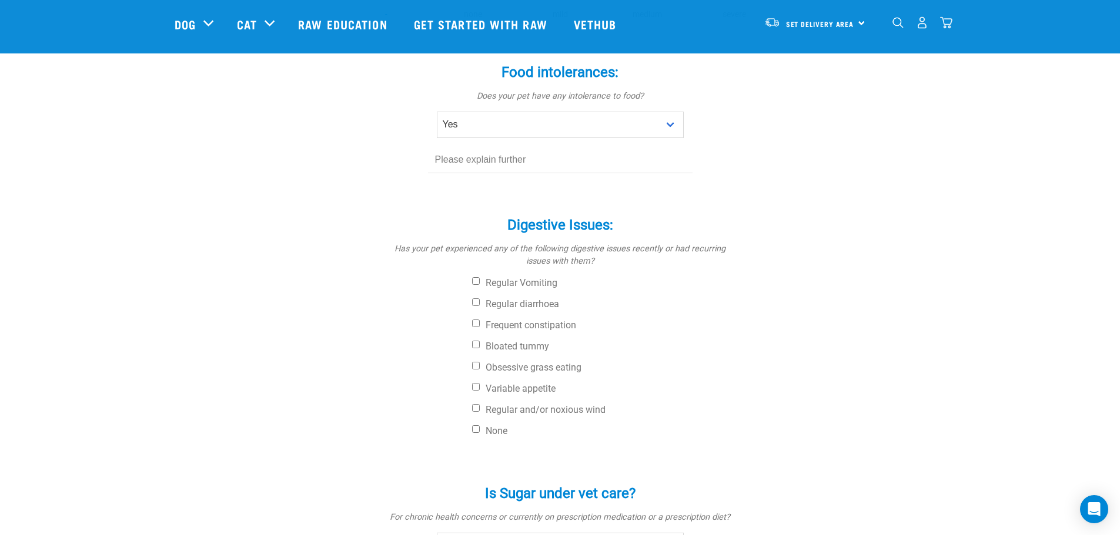
click at [579, 173] on input "text" at bounding box center [560, 160] width 264 height 26
type input "unsure exactly, but has been having skin irritation around neck and head. seems…"
click at [489, 429] on label "None" at bounding box center [604, 431] width 264 height 12
click at [480, 429] on input "None" at bounding box center [476, 429] width 8 height 8
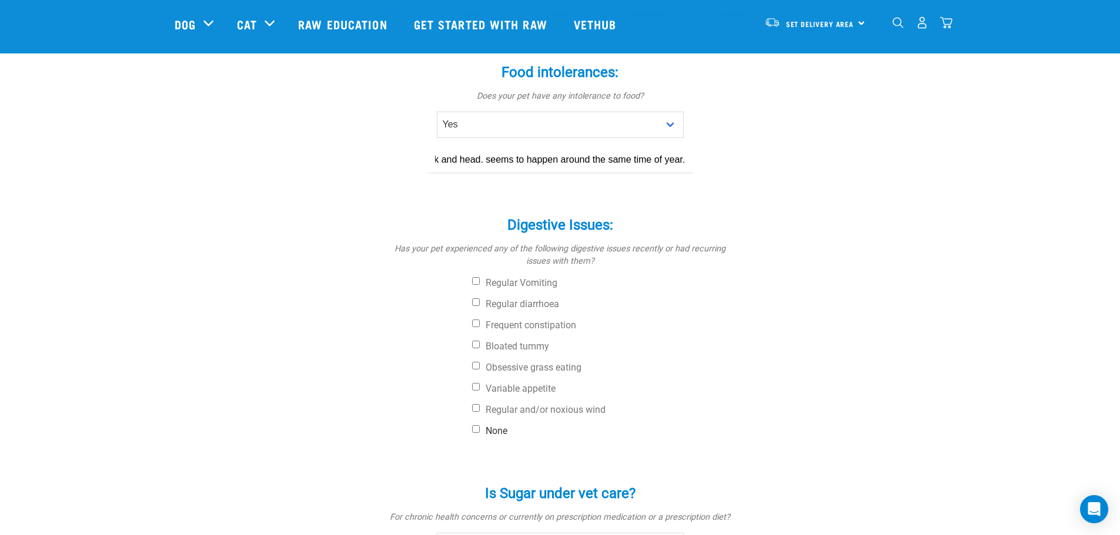
checkbox input "true"
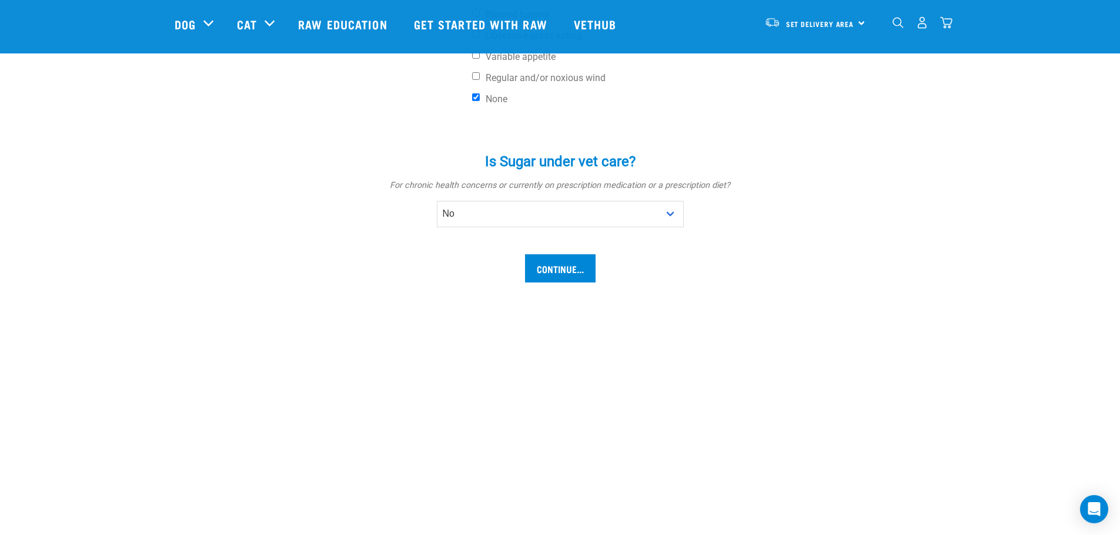
scroll to position [646, 0]
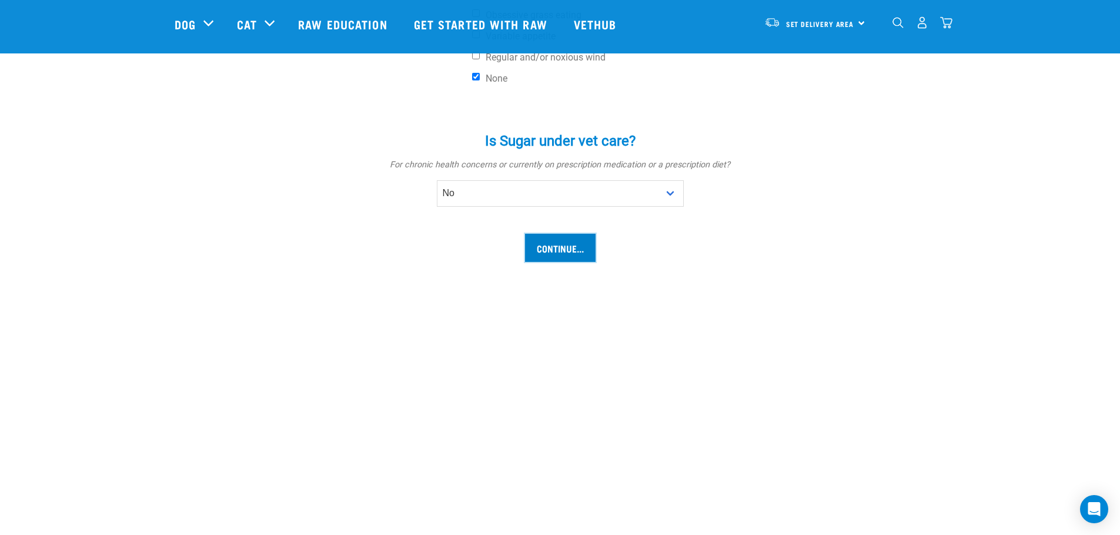
click at [579, 260] on input "Continue..." at bounding box center [560, 248] width 71 height 28
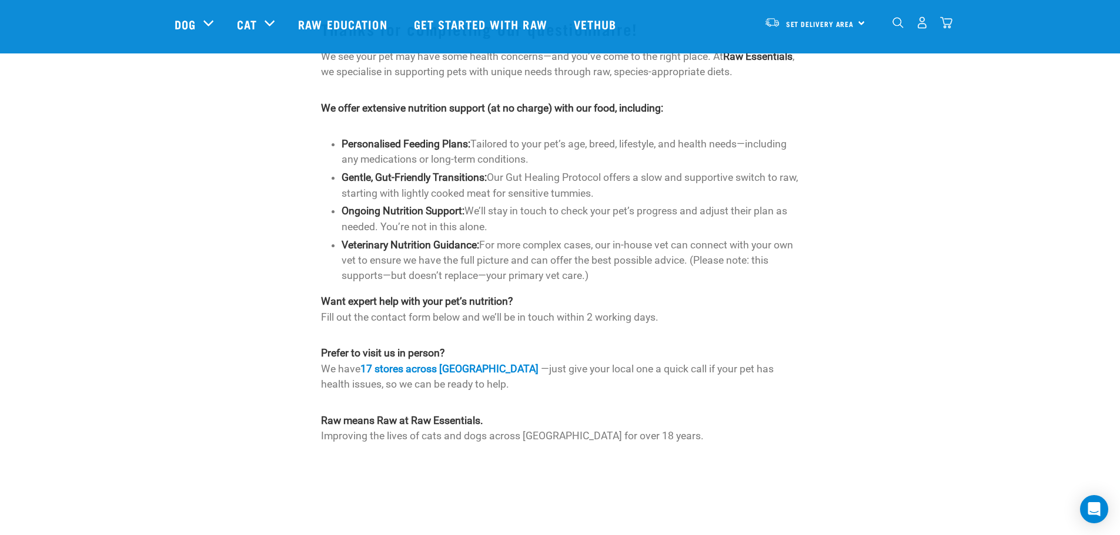
scroll to position [646, 0]
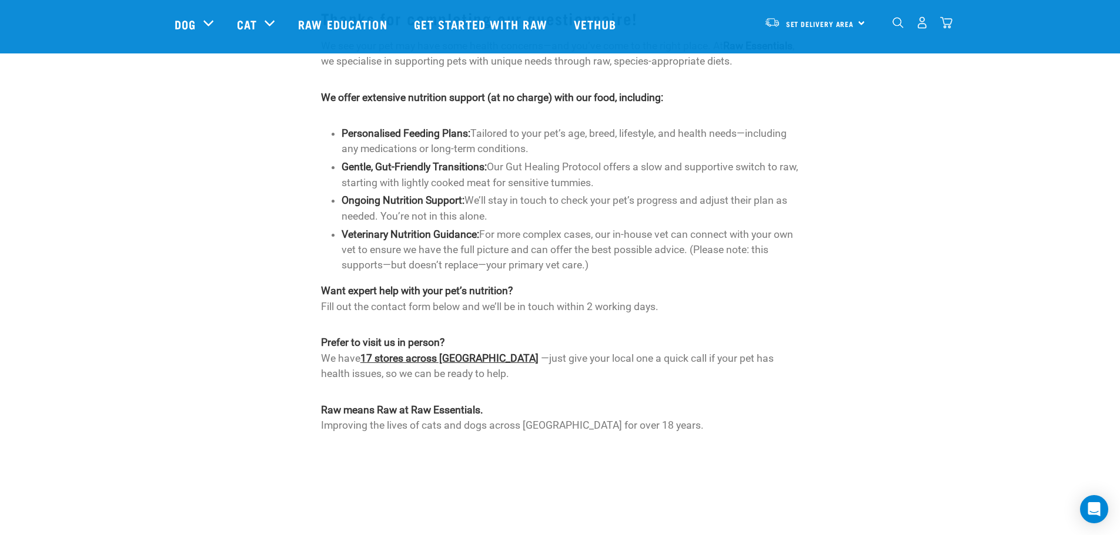
click at [421, 353] on link "17 stores across [GEOGRAPHIC_DATA]" at bounding box center [449, 359] width 178 height 12
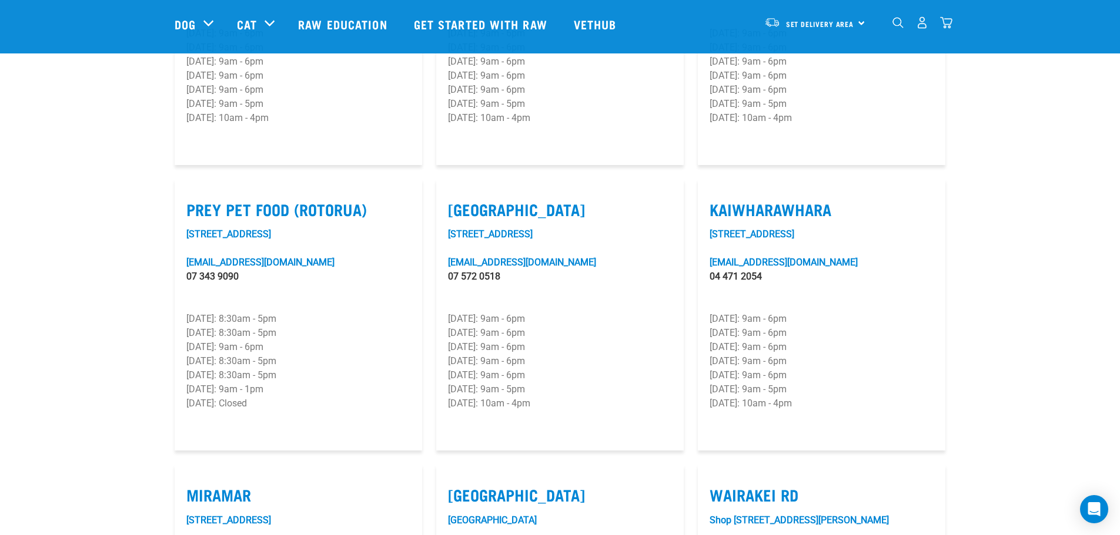
scroll to position [1410, 0]
